Goal: Communication & Community: Ask a question

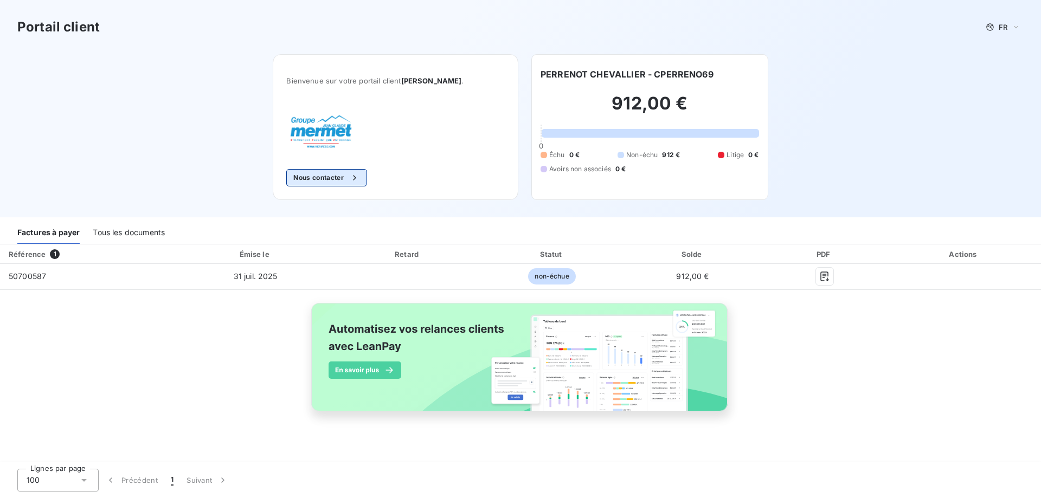
click at [366, 184] on button "Nous contacter" at bounding box center [326, 177] width 80 height 17
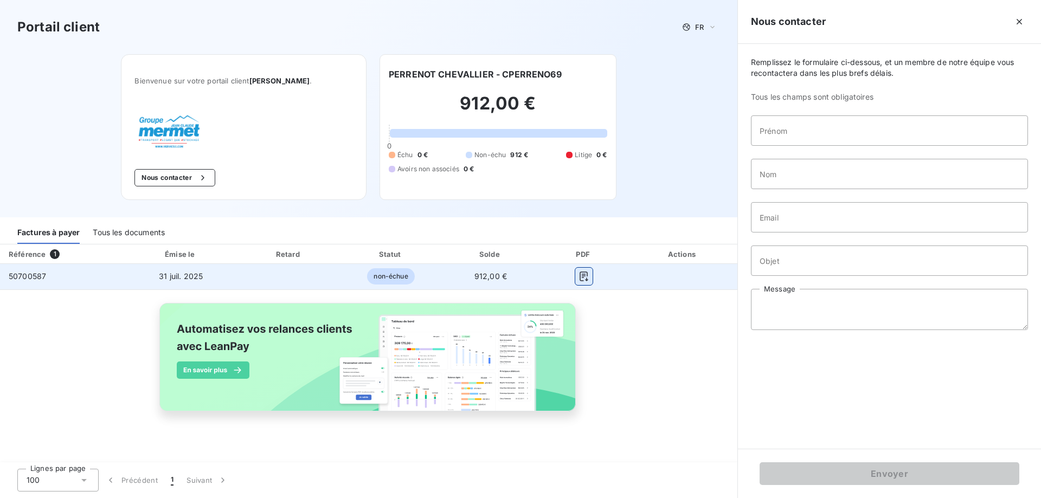
click at [589, 278] on button "button" at bounding box center [583, 276] width 17 height 17
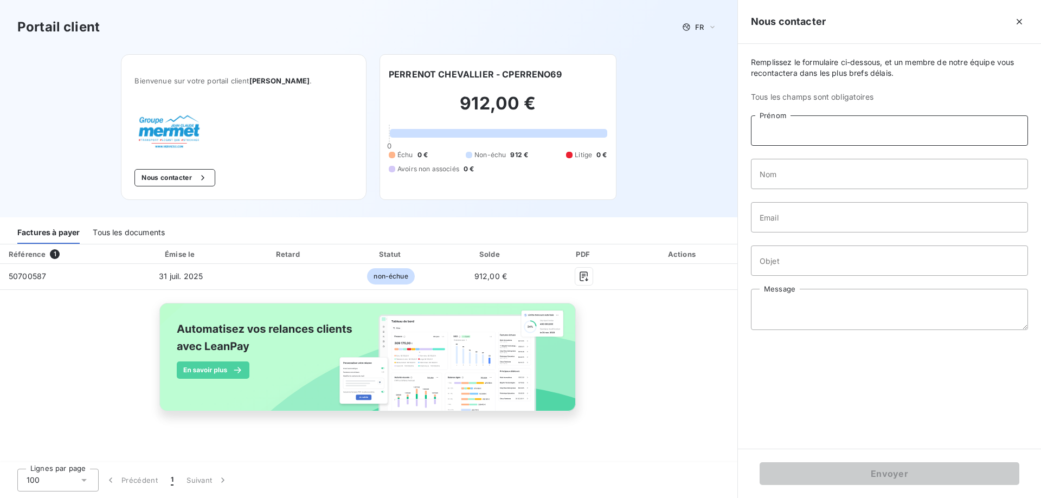
click at [819, 128] on input "Prénom" at bounding box center [889, 130] width 277 height 30
type input "Kounthy"
drag, startPoint x: 810, startPoint y: 174, endPoint x: 811, endPoint y: 179, distance: 5.7
click at [810, 174] on input "Nom" at bounding box center [889, 174] width 277 height 30
type input "ING"
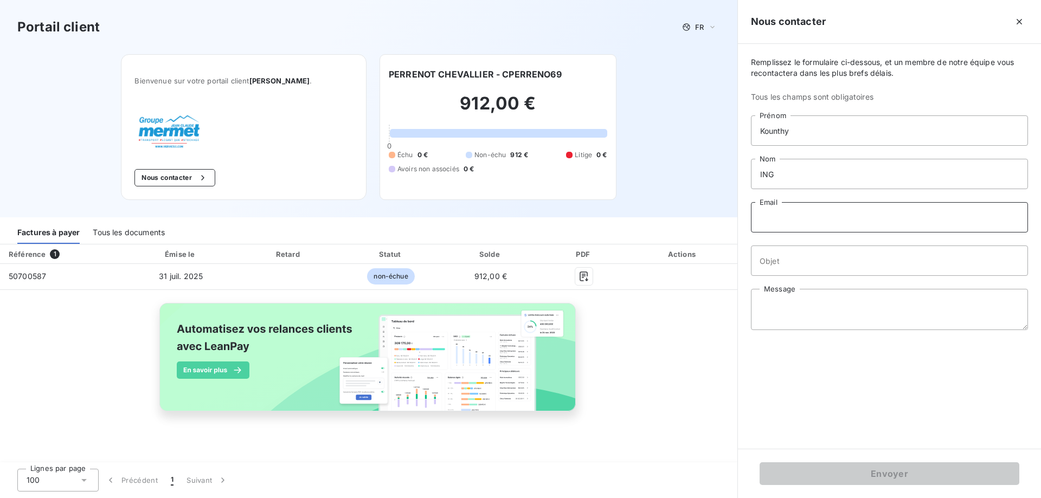
click at [811, 229] on input "Email" at bounding box center [889, 217] width 277 height 30
type input "[DOMAIN_NAME][EMAIL_ADDRESS][DOMAIN_NAME]"
click at [851, 262] on input "Objet" at bounding box center [889, 260] width 277 height 30
type input "DOCUMENTS DE TRANSPORT"
drag, startPoint x: 854, startPoint y: 312, endPoint x: 860, endPoint y: 316, distance: 6.9
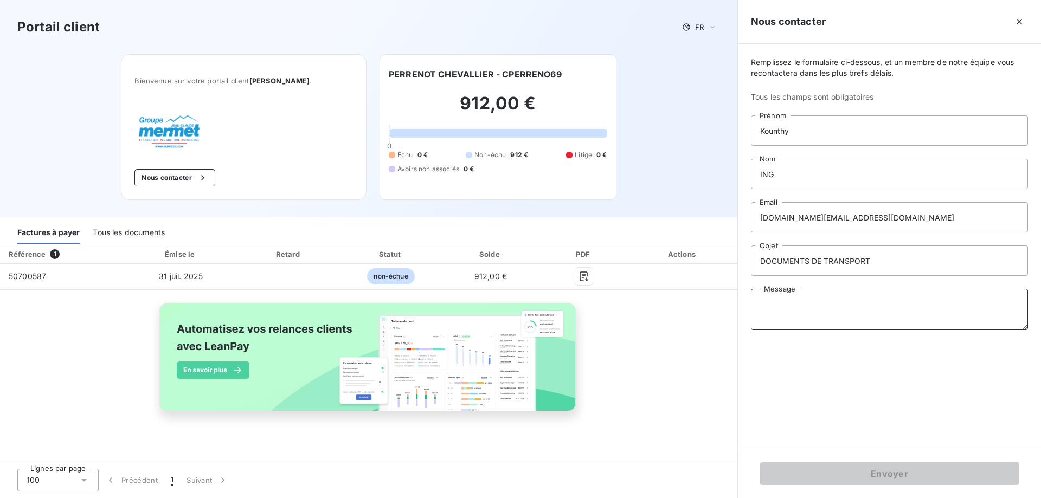
click at [855, 313] on textarea "Message" at bounding box center [889, 309] width 277 height 41
paste textarea "Bonjour, Pouvez-vous me transmettre les BL et vos émargés Dans l'attente pour v…"
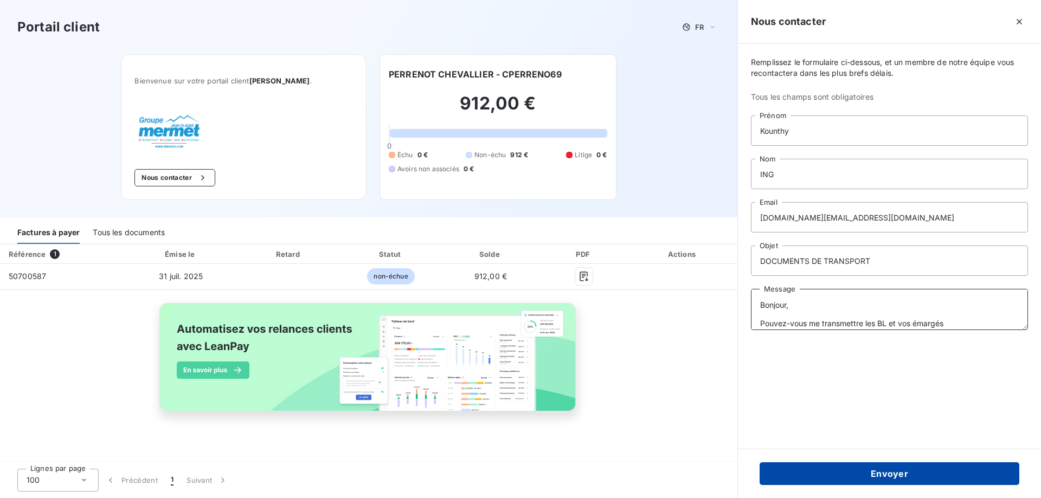
type textarea "Bonjour, Pouvez-vous me transmettre les BL et vos émargés Dans l'attente pour v…"
click at [828, 473] on button "Envoyer" at bounding box center [889, 473] width 260 height 23
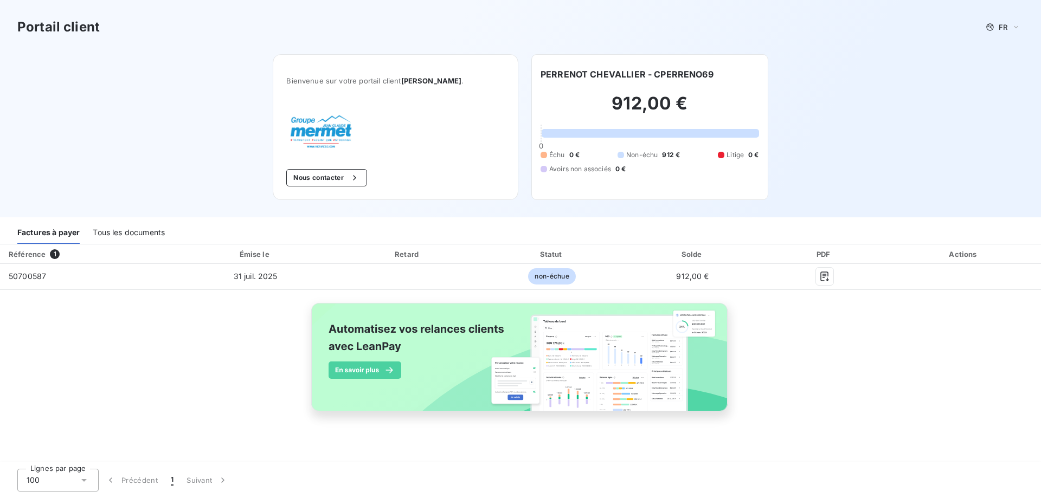
drag, startPoint x: 115, startPoint y: 230, endPoint x: 95, endPoint y: 237, distance: 21.1
click at [114, 230] on div "Tous les documents" at bounding box center [129, 232] width 72 height 23
